Goal: Register for event/course

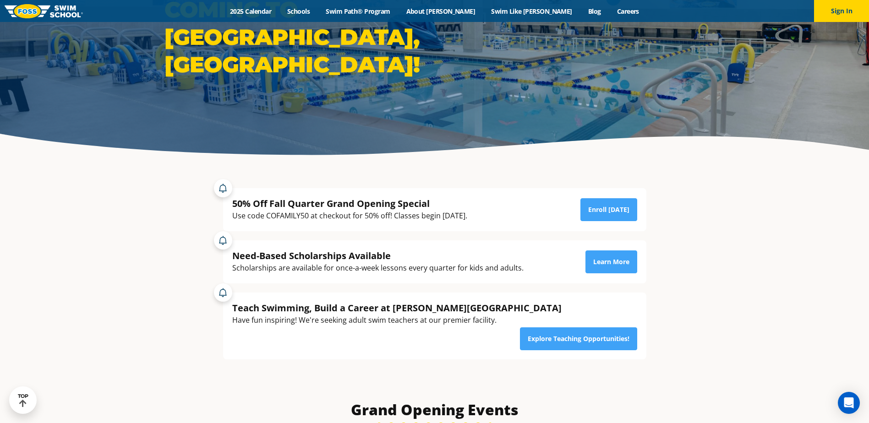
scroll to position [92, 0]
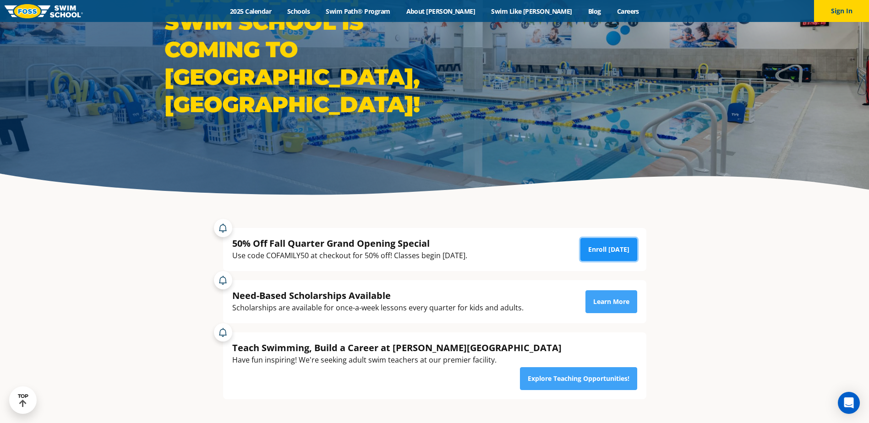
click at [611, 250] on link "Enroll Today" at bounding box center [608, 249] width 57 height 23
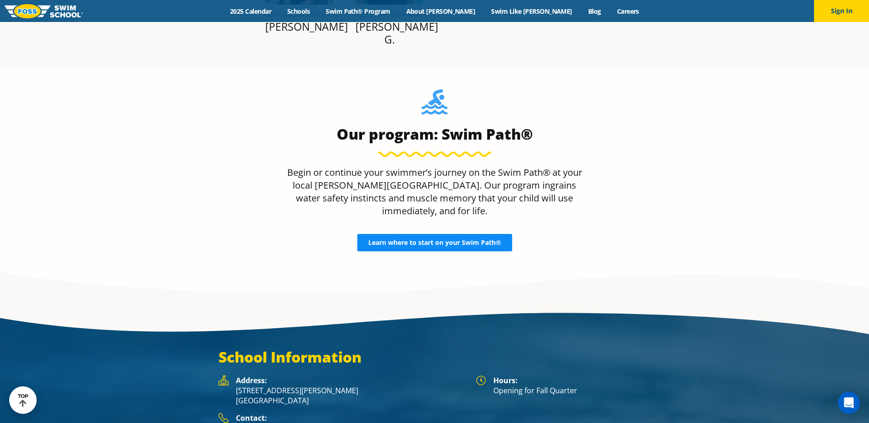
scroll to position [1361, 0]
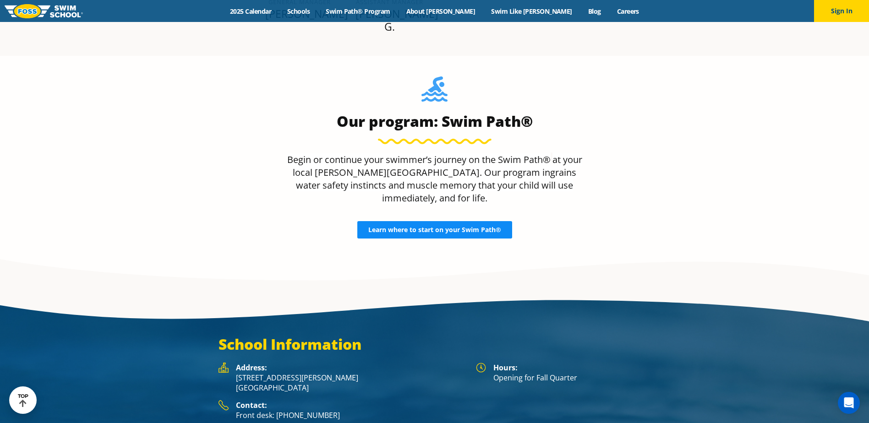
click at [445, 227] on span "Learn where to start on your Swim Path®" at bounding box center [434, 230] width 133 height 6
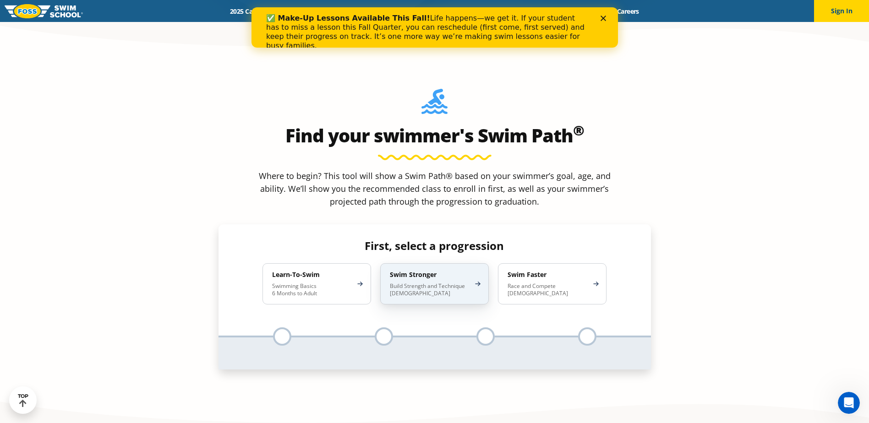
scroll to position [824, 0]
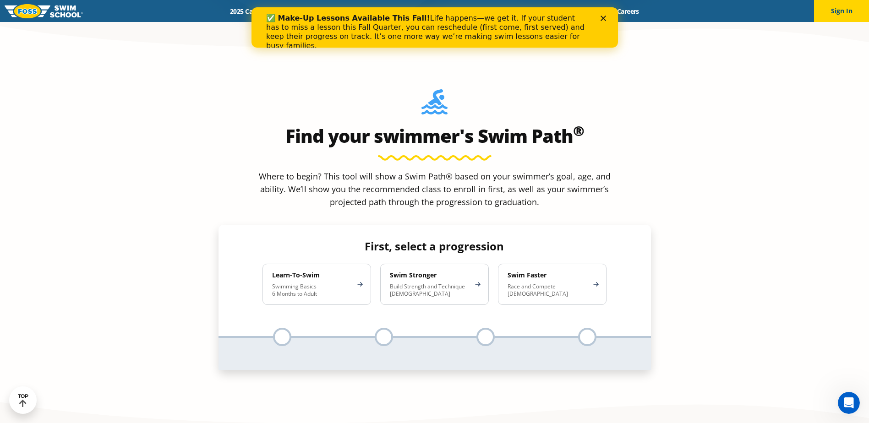
click at [311, 283] on p "Swimming Basics 6 Months to Adult" at bounding box center [312, 290] width 80 height 15
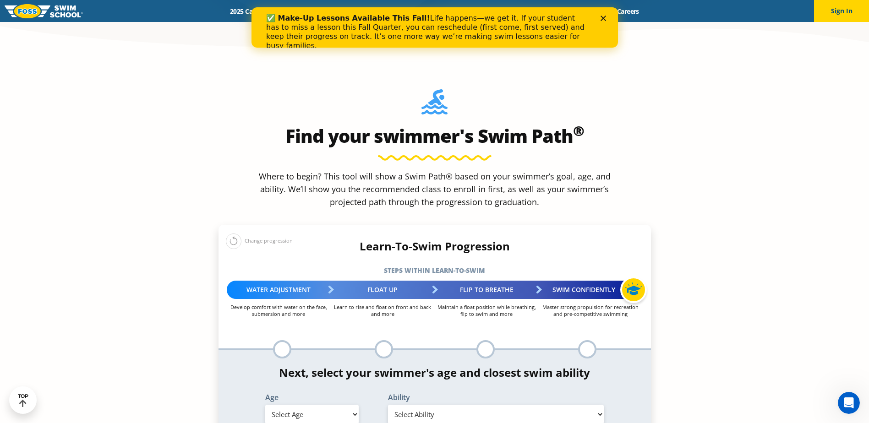
click at [344, 405] on select "Select Age [DEMOGRAPHIC_DATA] months - 1 year 1 year 2 years 3 years 4 years 5 …" at bounding box center [311, 414] width 93 height 19
select select "3-years"
click at [265, 405] on select "Select Age [DEMOGRAPHIC_DATA] months - 1 year 1 year 2 years 3 years 4 years 5 …" at bounding box center [311, 414] width 93 height 19
click at [432, 405] on select "Select Ability First in-water experience When in the water, reliant on a life j…" at bounding box center [496, 414] width 216 height 19
select select "3-years-first-in-water-experience"
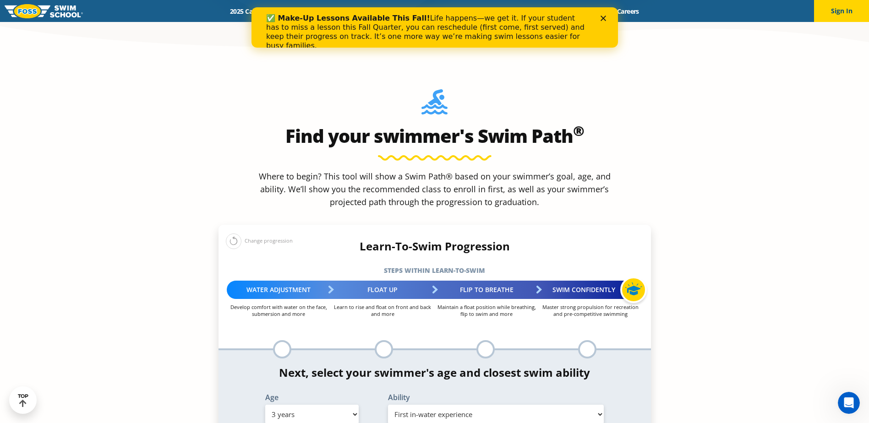
click at [388, 405] on select "Select Ability First in-water experience When in the water, reliant on a life j…" at bounding box center [496, 414] width 216 height 19
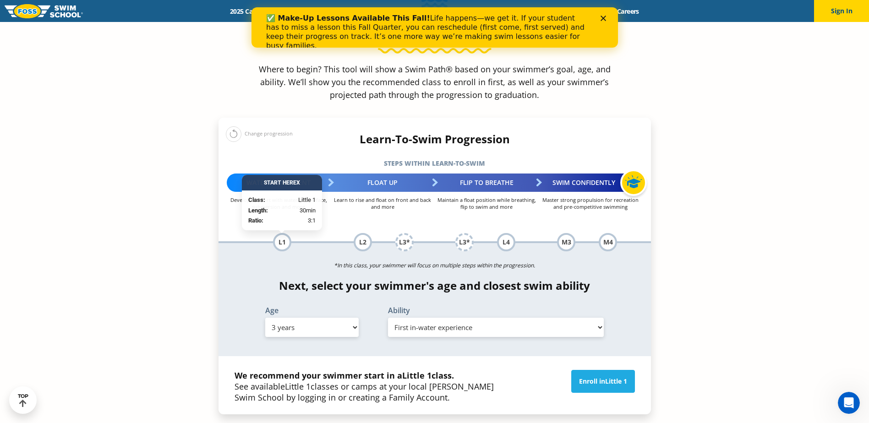
scroll to position [962, 0]
